Goal: Check status: Check status

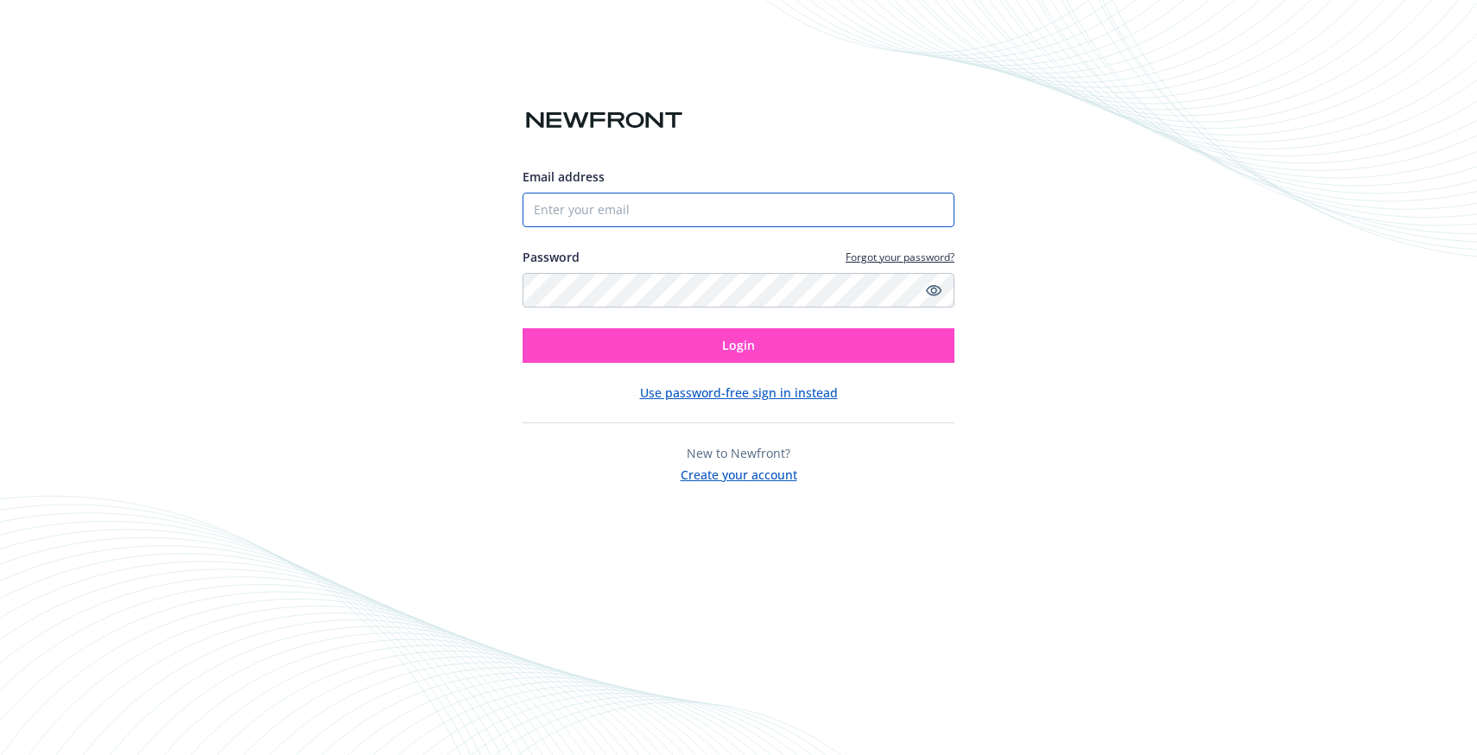
type input "[EMAIL_ADDRESS][PERSON_NAME][DOMAIN_NAME]"
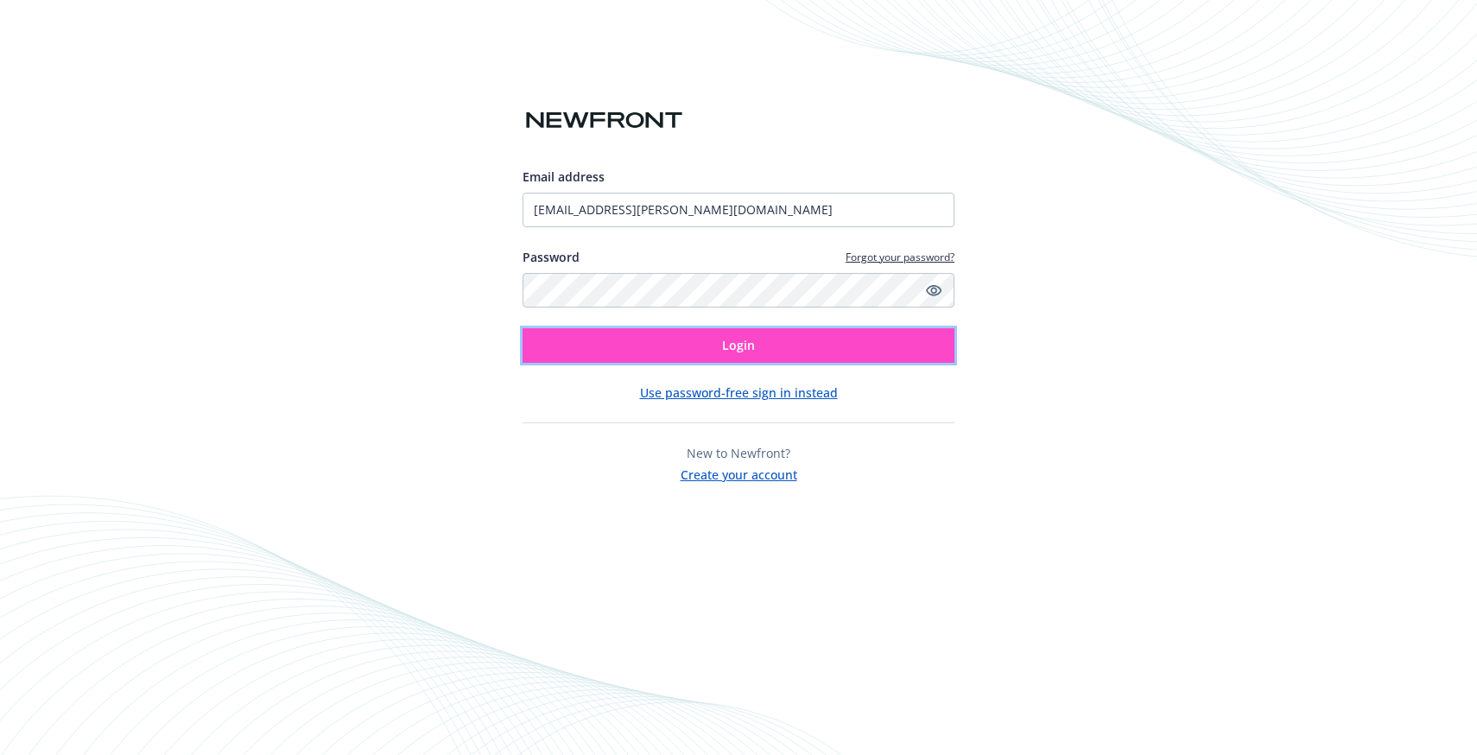
click at [663, 346] on button "Login" at bounding box center [739, 345] width 432 height 35
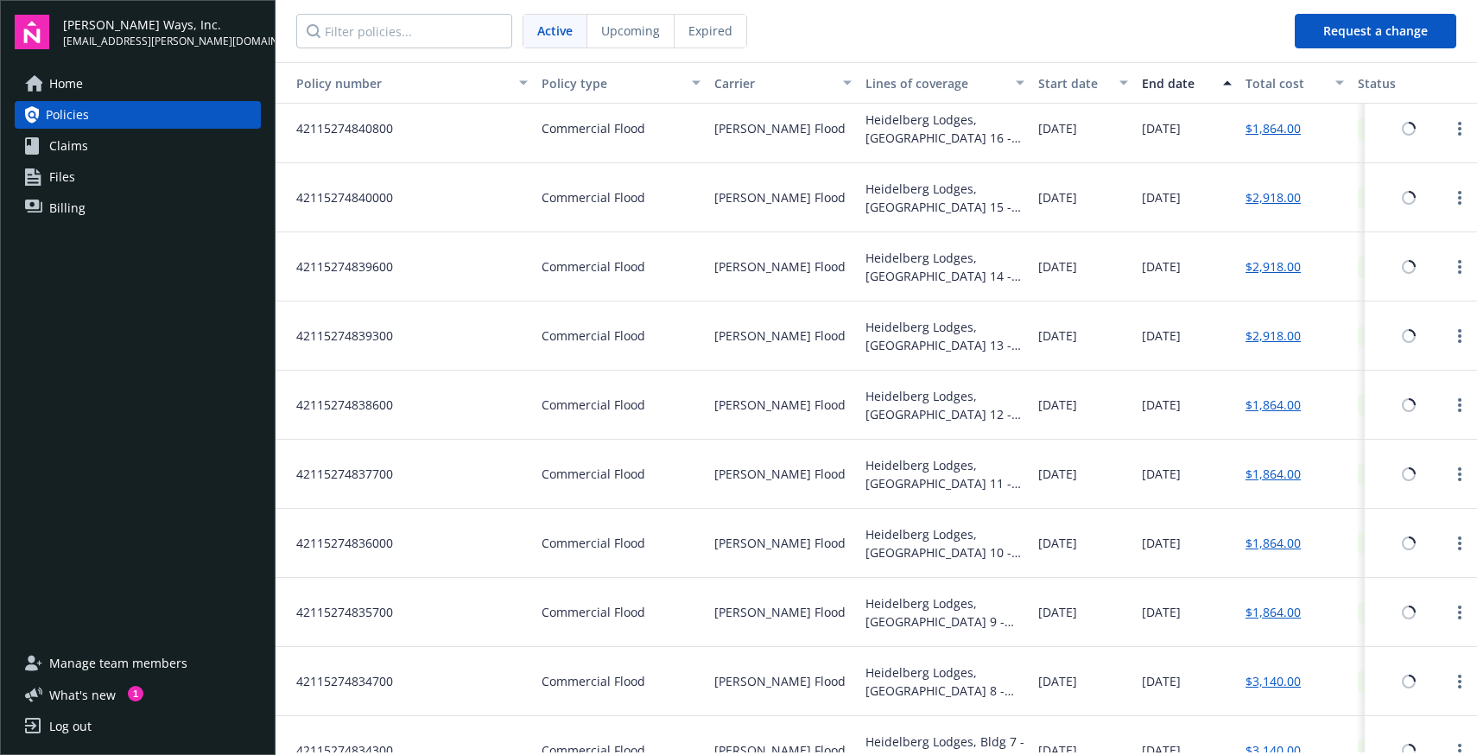
scroll to position [1217, 0]
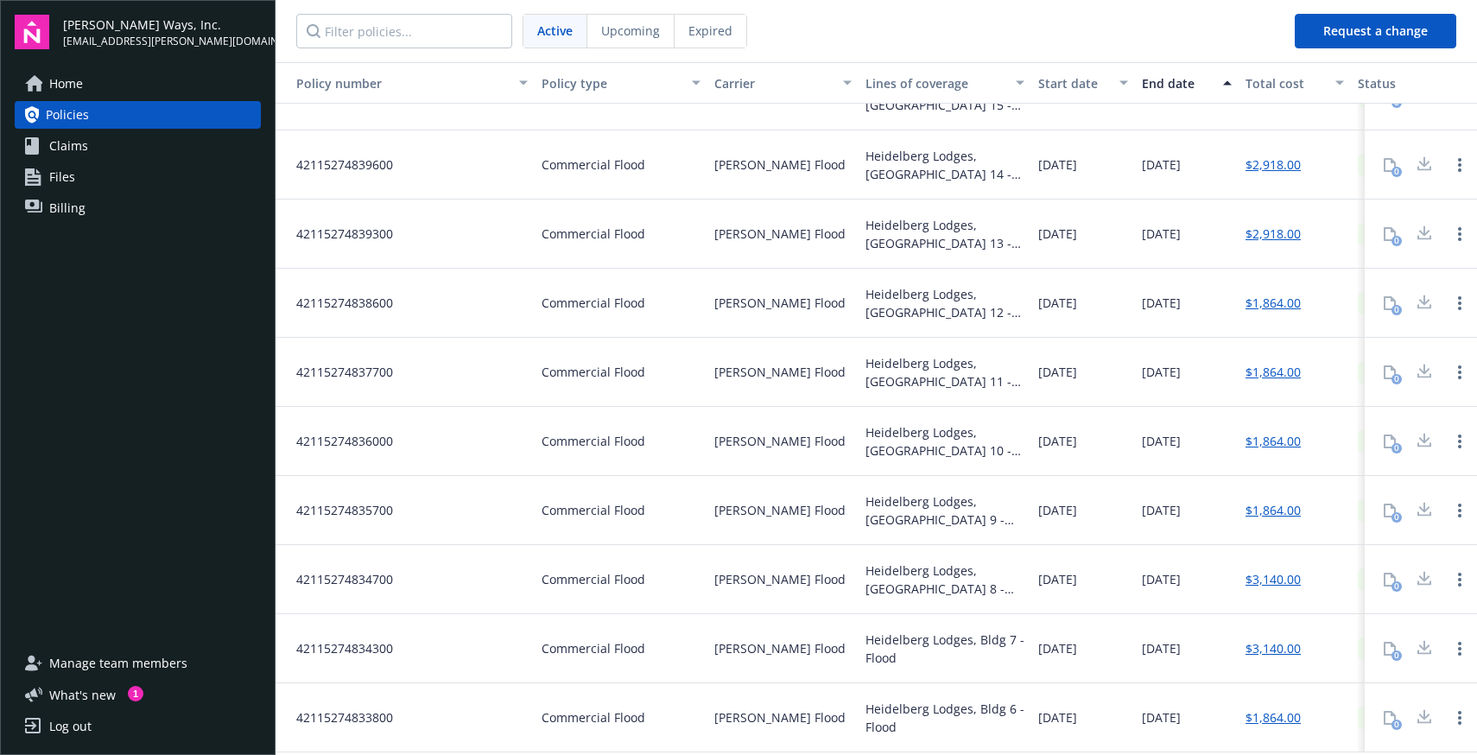
click at [1409, 307] on div at bounding box center [1424, 303] width 35 height 35
click at [1472, 309] on div at bounding box center [1459, 303] width 35 height 35
click at [1466, 307] on link "Open options" at bounding box center [1459, 303] width 21 height 21
click at [865, 298] on div "Heidelberg Lodges, [GEOGRAPHIC_DATA] 12 - Flood" at bounding box center [944, 303] width 159 height 36
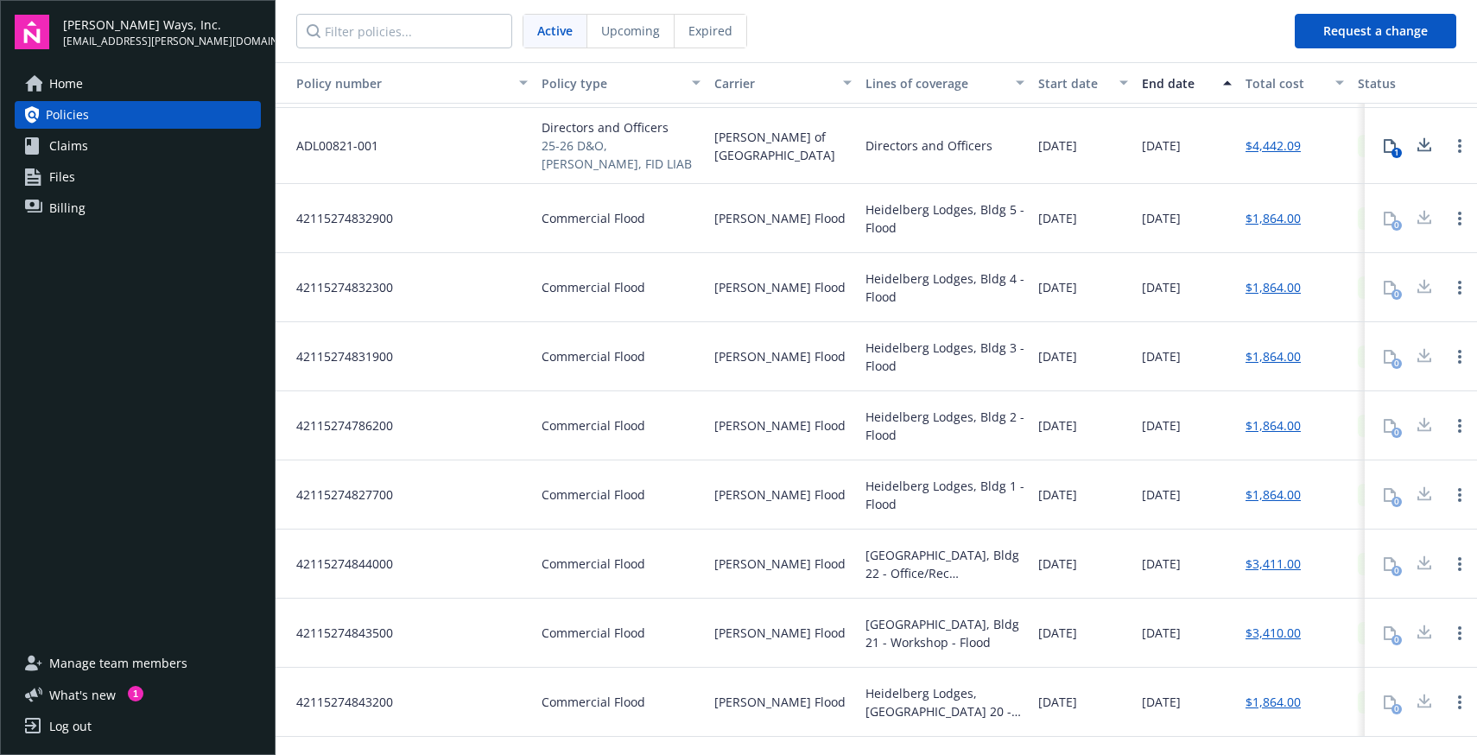
scroll to position [0, 0]
